Goal: Download file/media

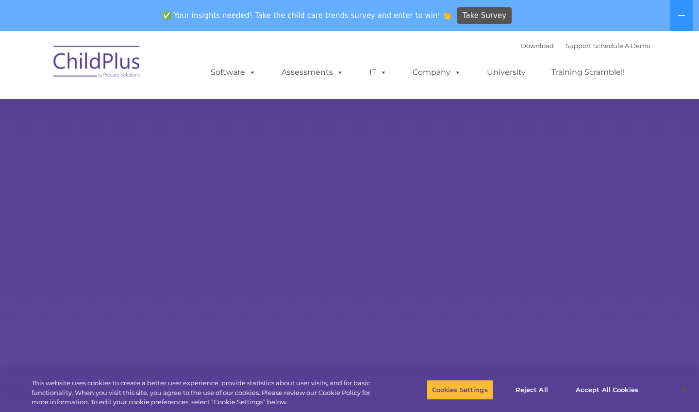
select select "MEDIUM"
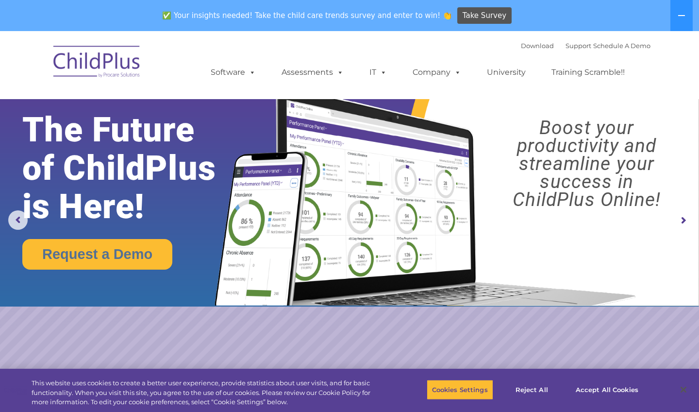
click at [682, 220] on rs-arrow at bounding box center [682, 220] width 19 height 19
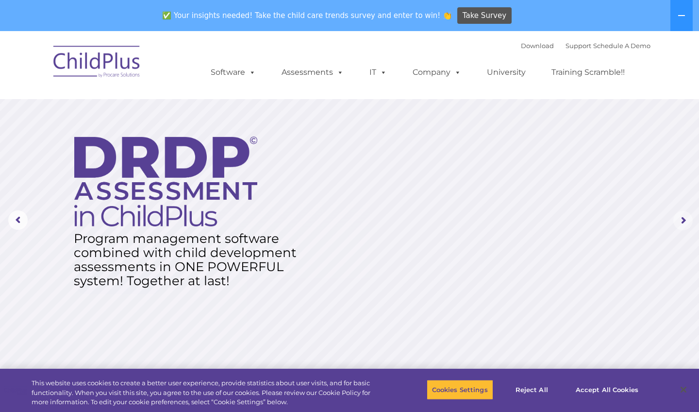
click at [682, 220] on rs-arrow at bounding box center [682, 220] width 19 height 19
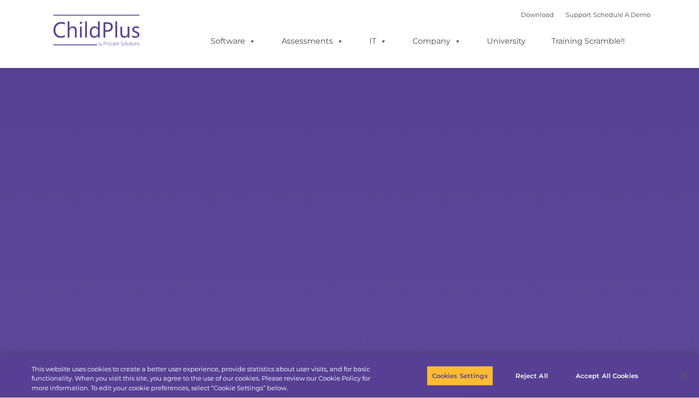
type input ""
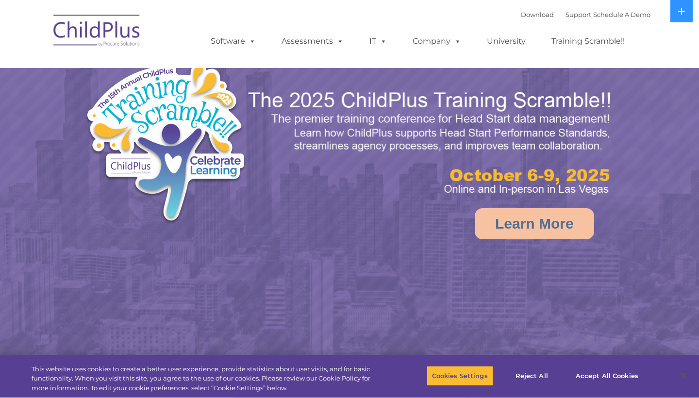
select select "MEDIUM"
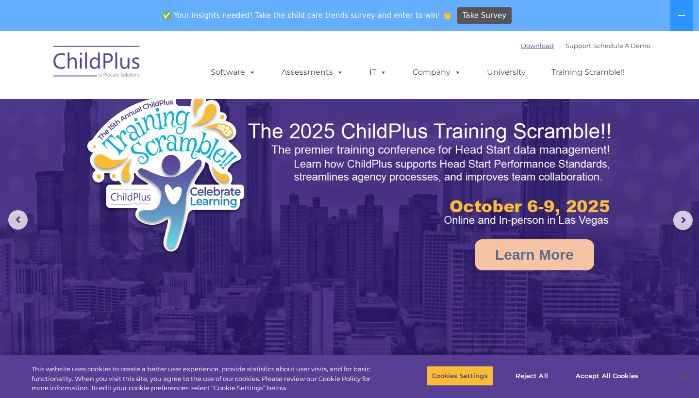
click at [521, 49] on link "Download" at bounding box center [537, 46] width 33 height 8
